Goal: Find specific page/section: Find specific page/section

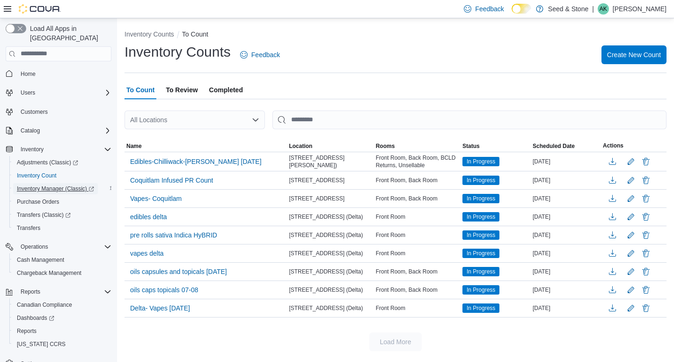
click at [37, 185] on span "Inventory Manager (Classic)" at bounding box center [55, 188] width 77 height 7
